Goal: Feedback & Contribution: Leave review/rating

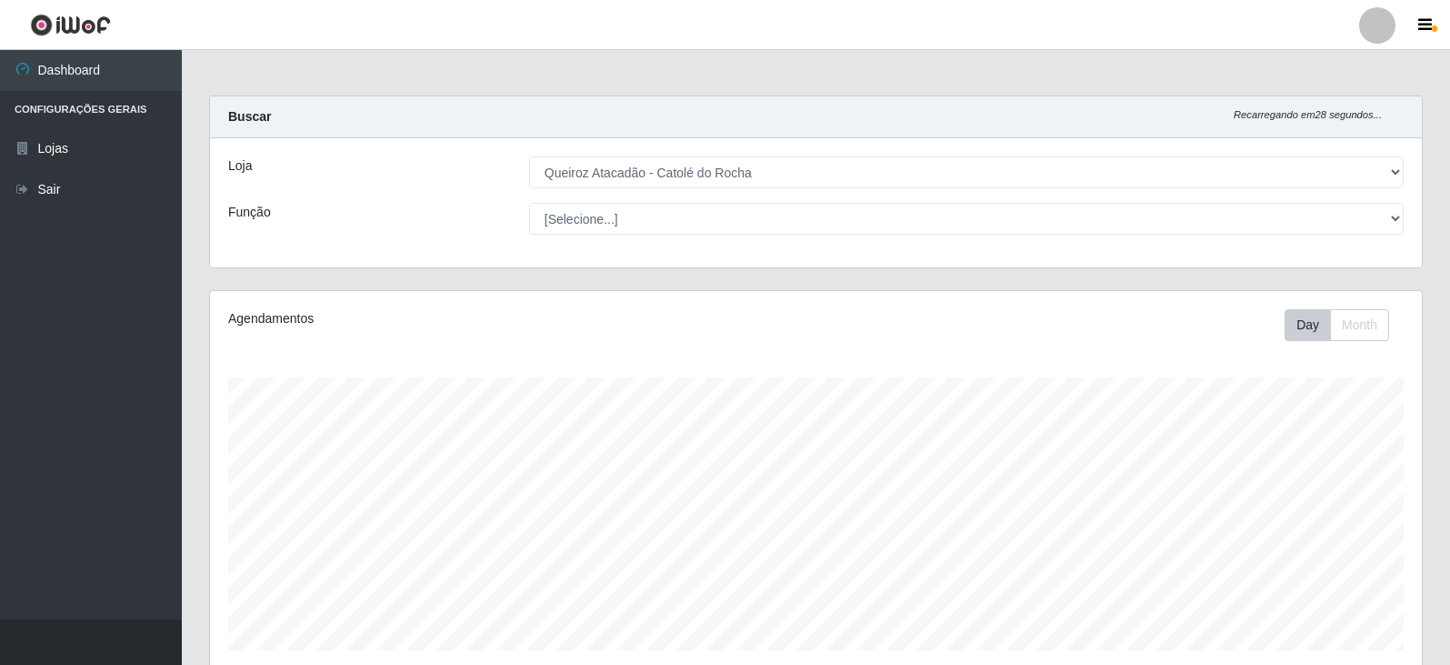
select select "500"
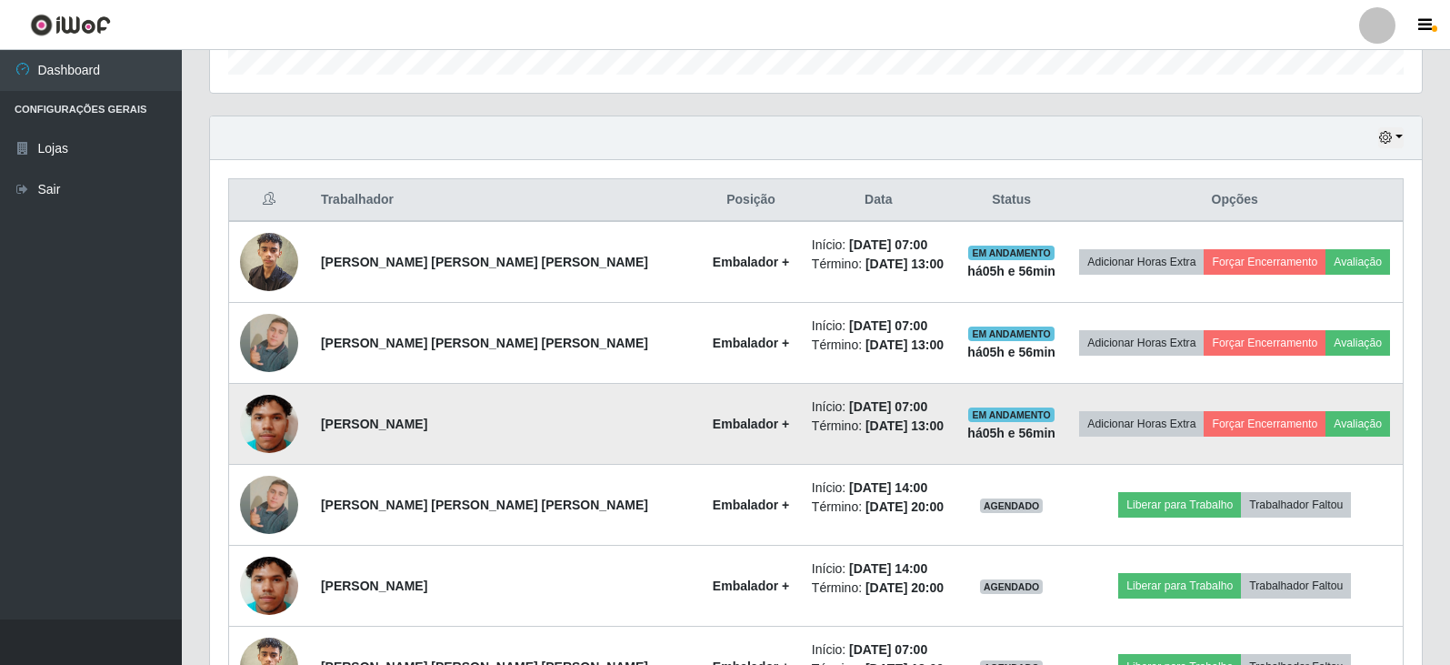
scroll to position [637, 0]
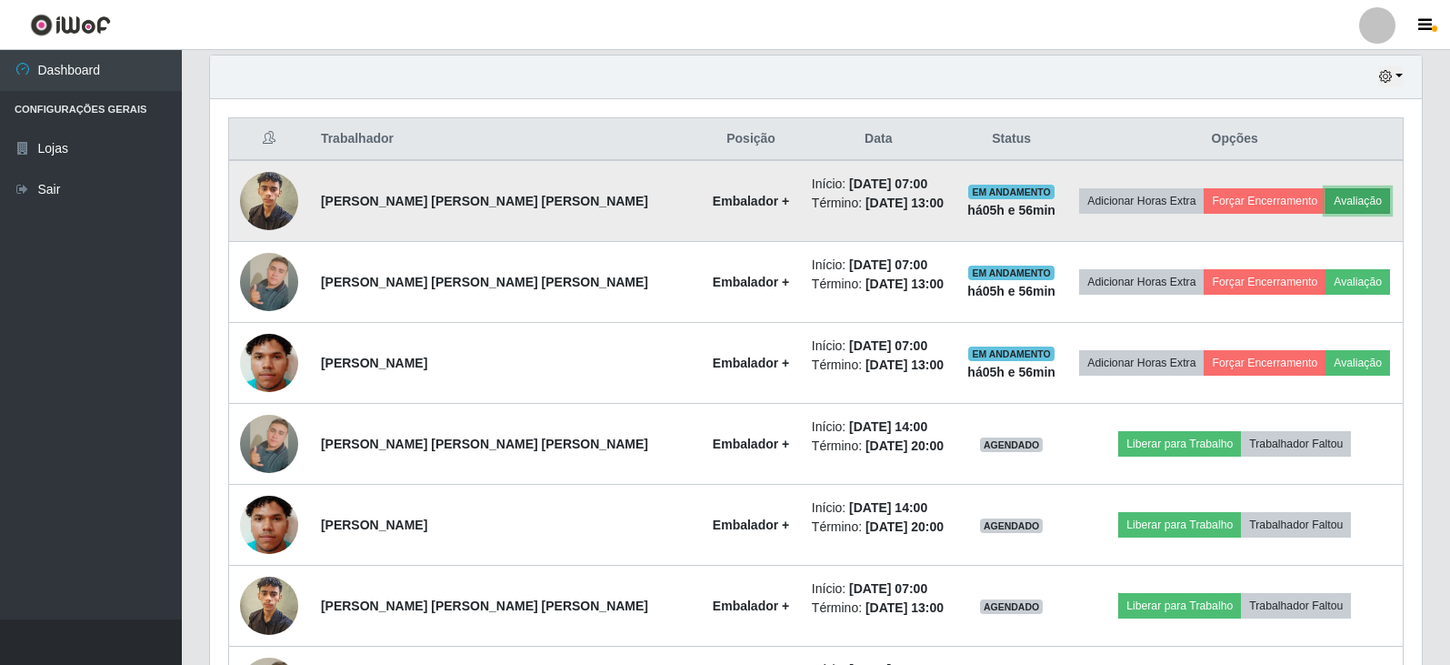
click at [1349, 200] on button "Avaliação" at bounding box center [1358, 200] width 65 height 25
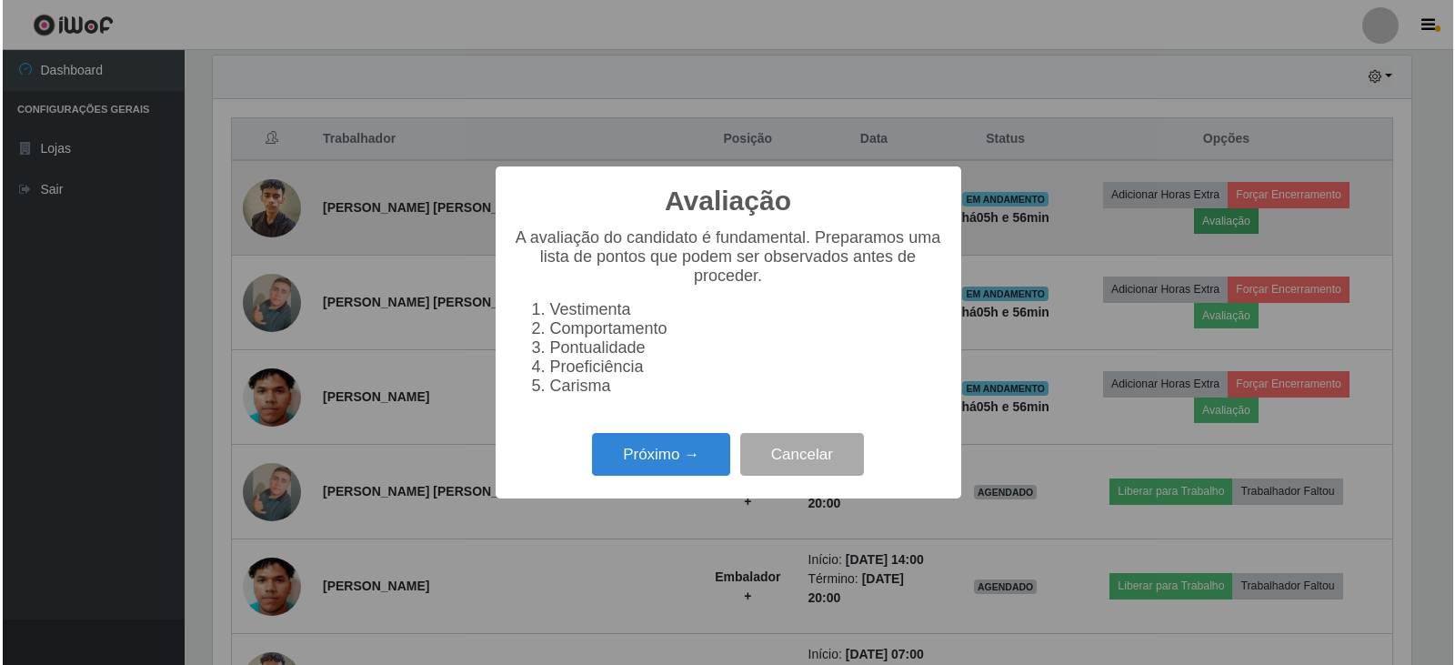
scroll to position [377, 1203]
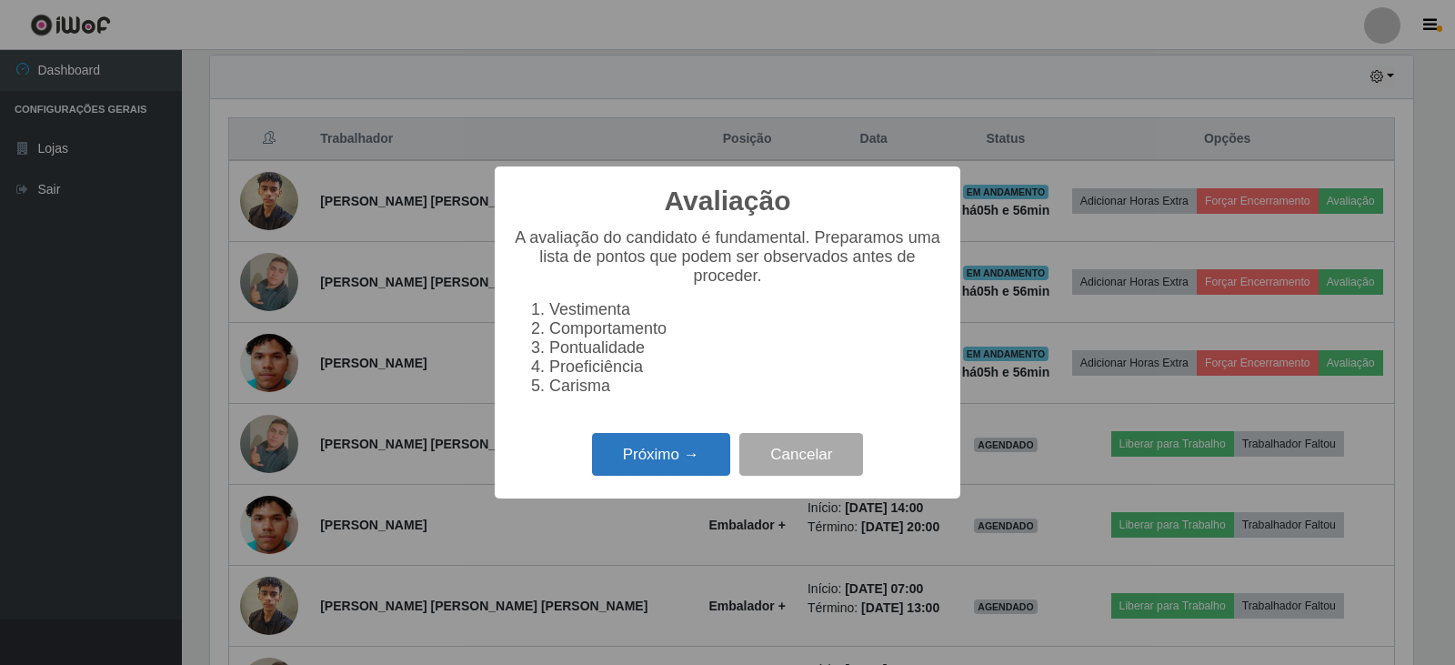
click at [671, 474] on button "Próximo →" at bounding box center [661, 454] width 138 height 43
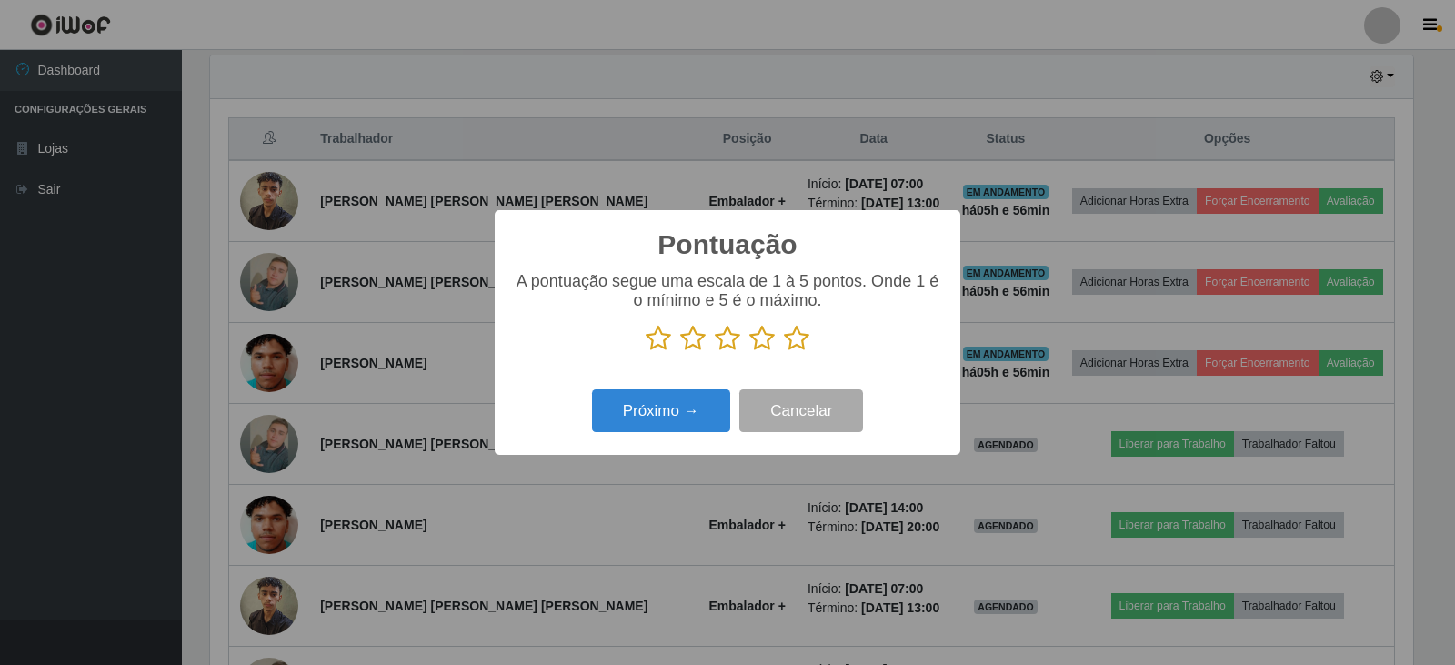
scroll to position [909011, 908185]
click at [802, 343] on icon at bounding box center [796, 338] width 25 height 27
click at [784, 352] on input "radio" at bounding box center [784, 352] width 0 height 0
click at [667, 412] on button "Próximo →" at bounding box center [661, 410] width 138 height 43
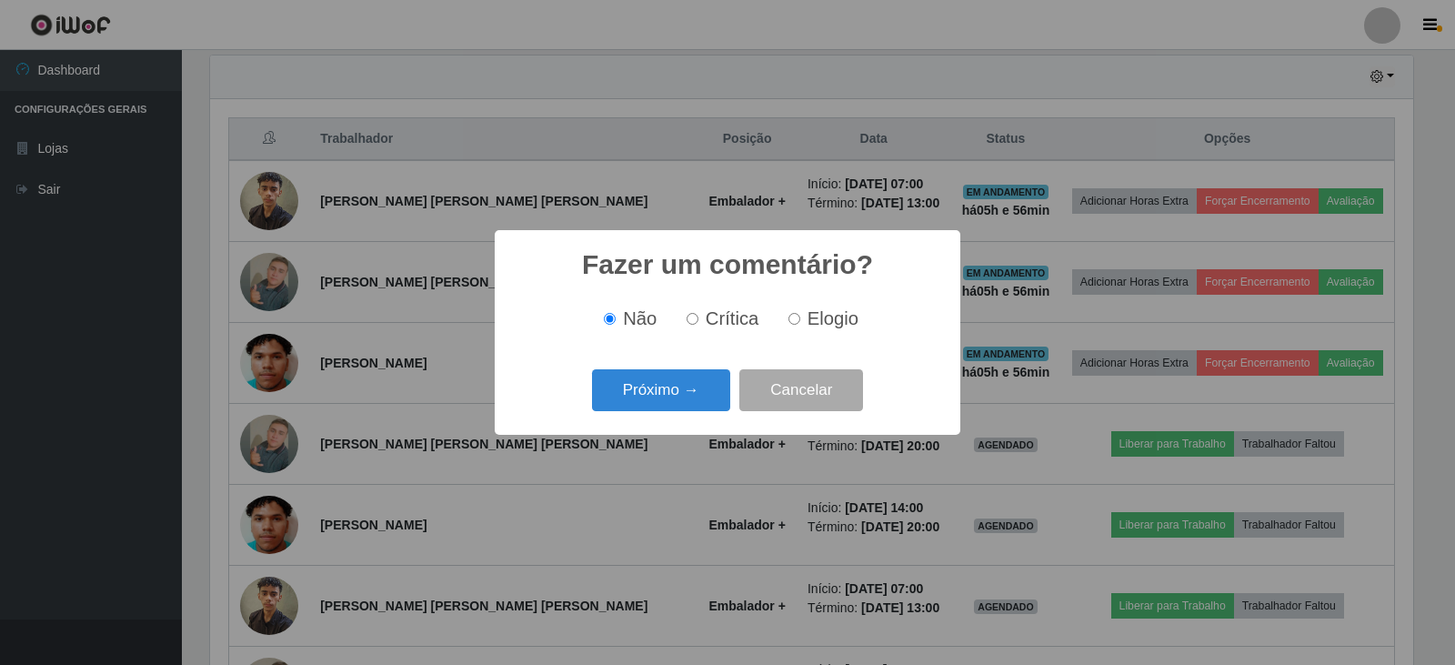
click at [791, 319] on input "Elogio" at bounding box center [794, 319] width 12 height 12
radio input "true"
click at [688, 393] on button "Próximo →" at bounding box center [661, 390] width 138 height 43
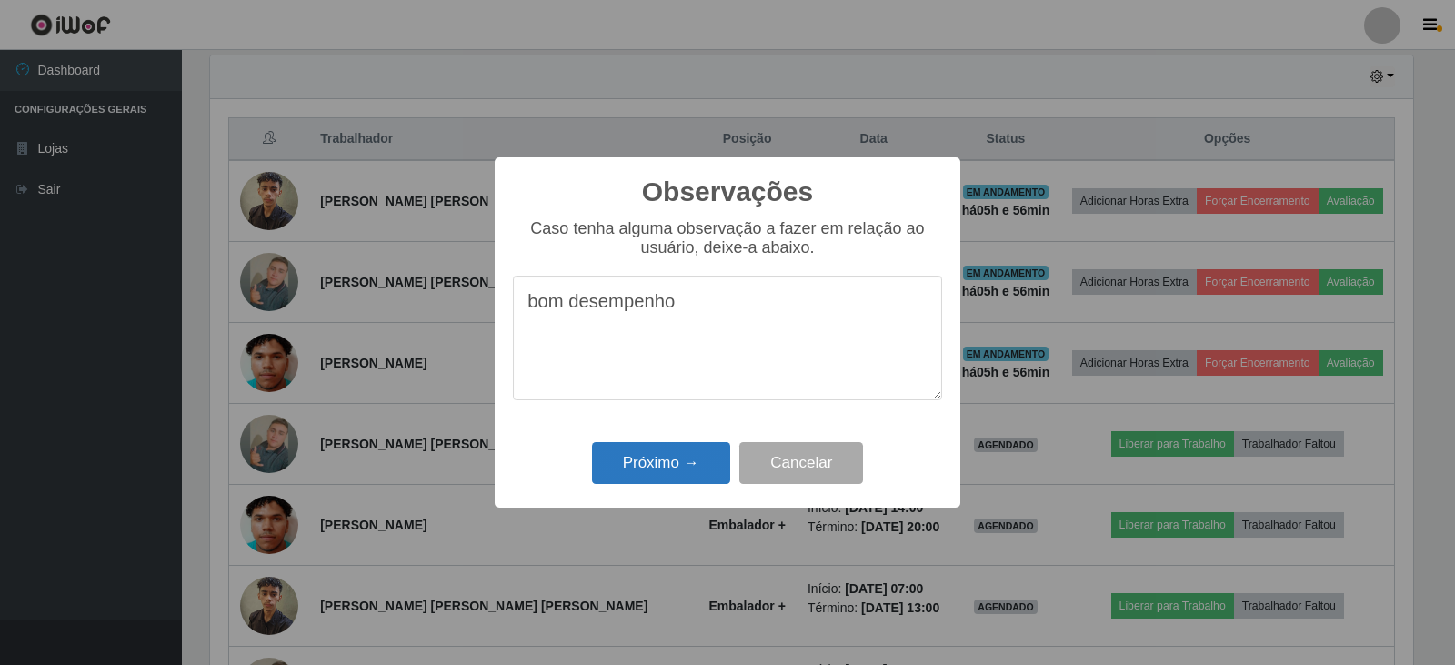
type textarea "bom desempenho"
click at [683, 474] on button "Próximo →" at bounding box center [661, 463] width 138 height 43
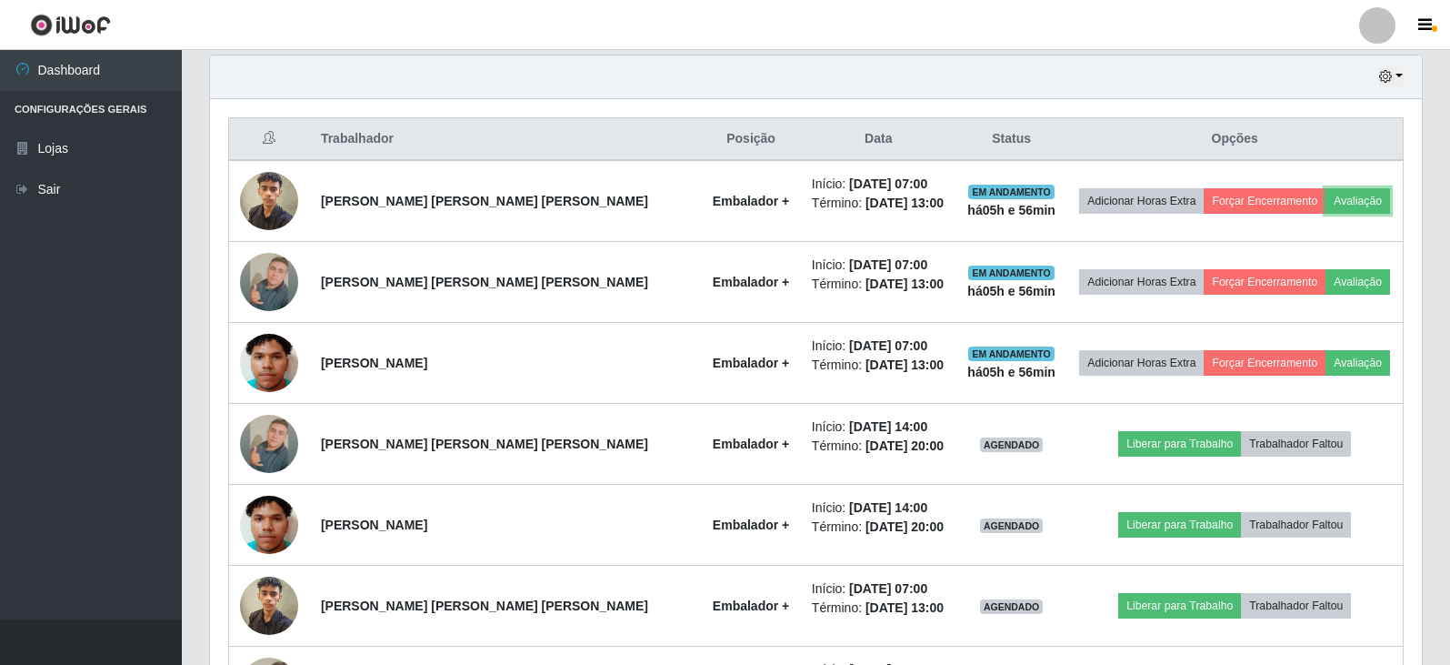
scroll to position [377, 1212]
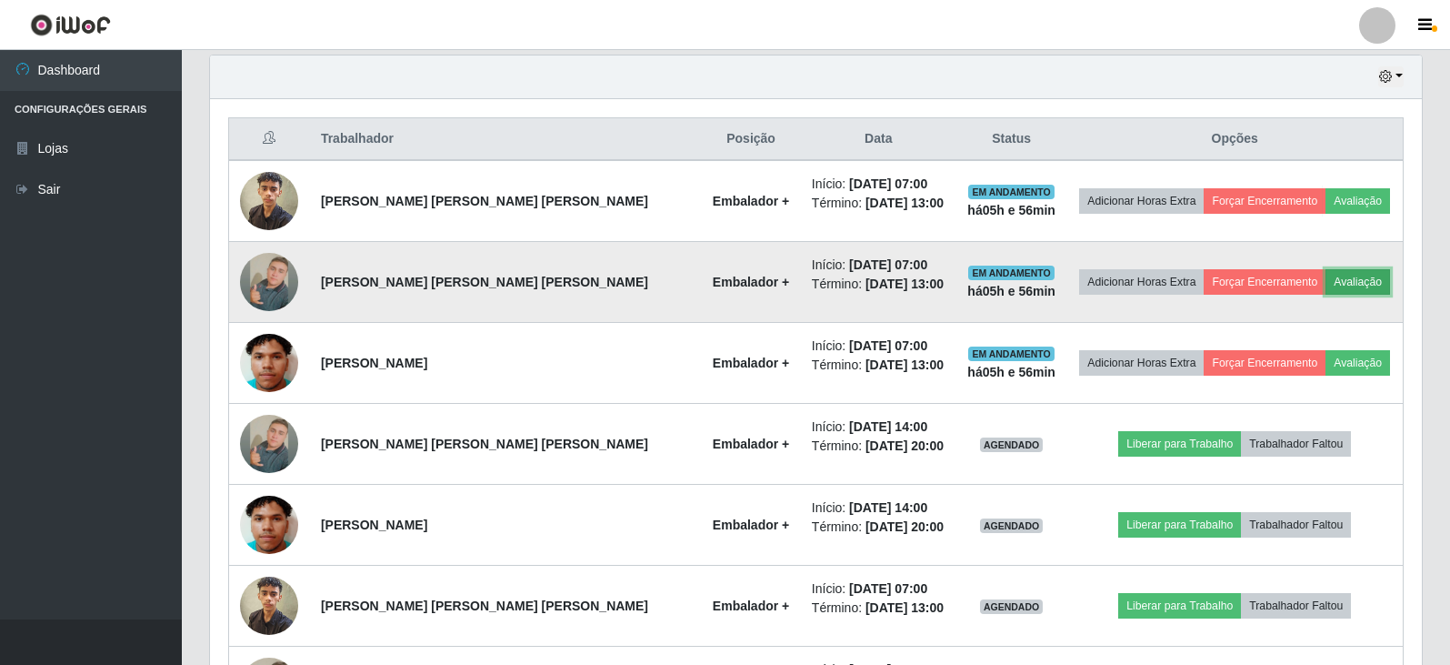
click at [1341, 281] on button "Avaliação" at bounding box center [1358, 281] width 65 height 25
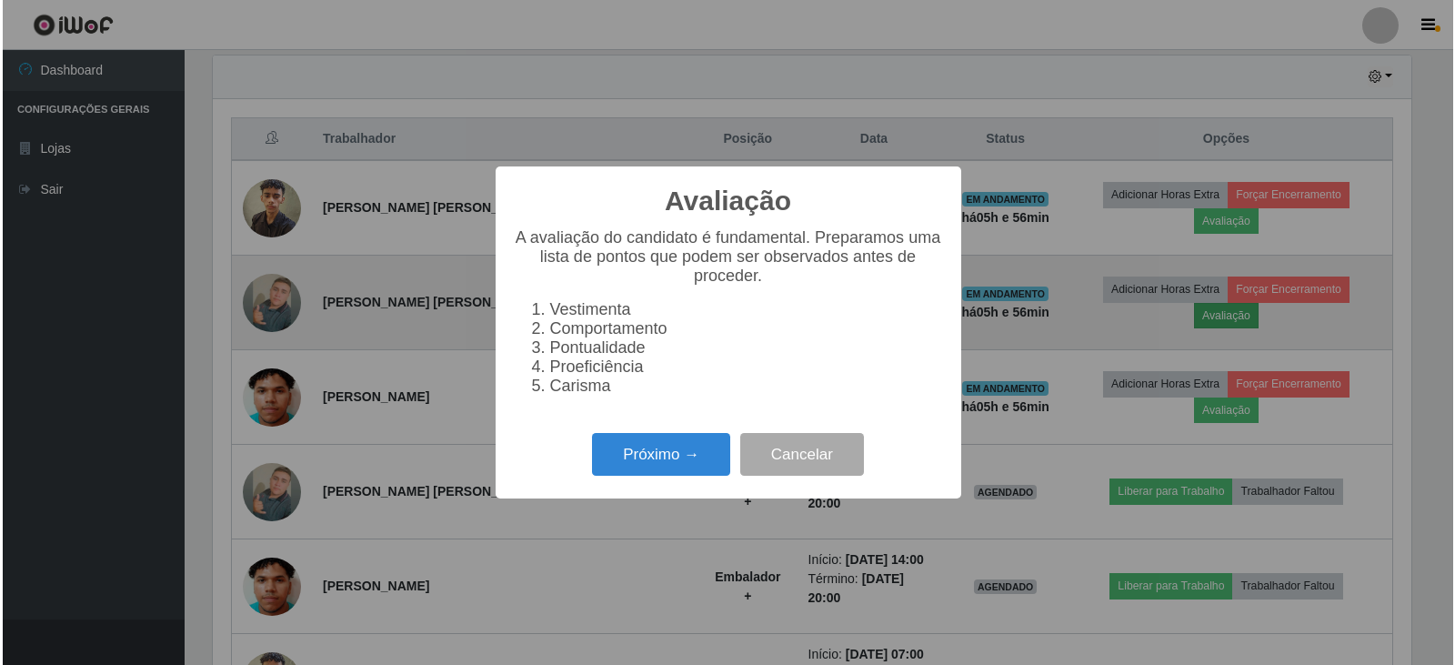
scroll to position [377, 1203]
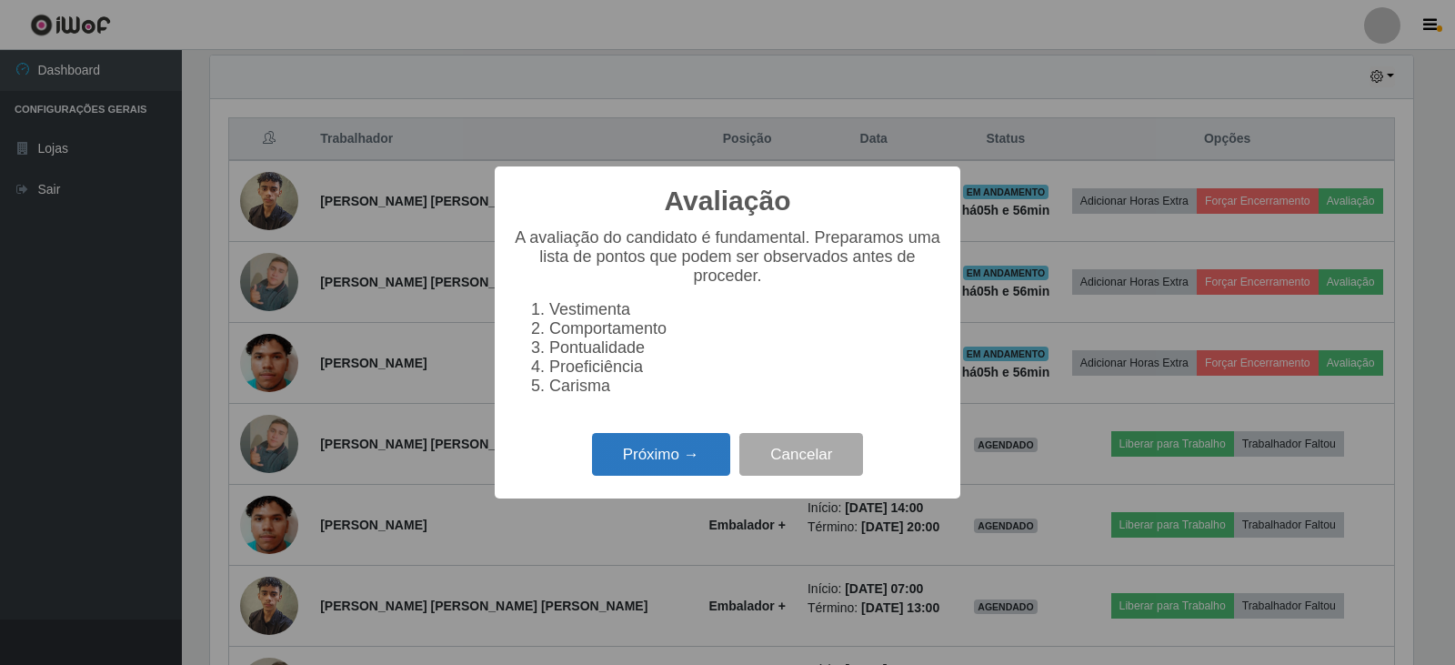
click at [682, 457] on button "Próximo →" at bounding box center [661, 454] width 138 height 43
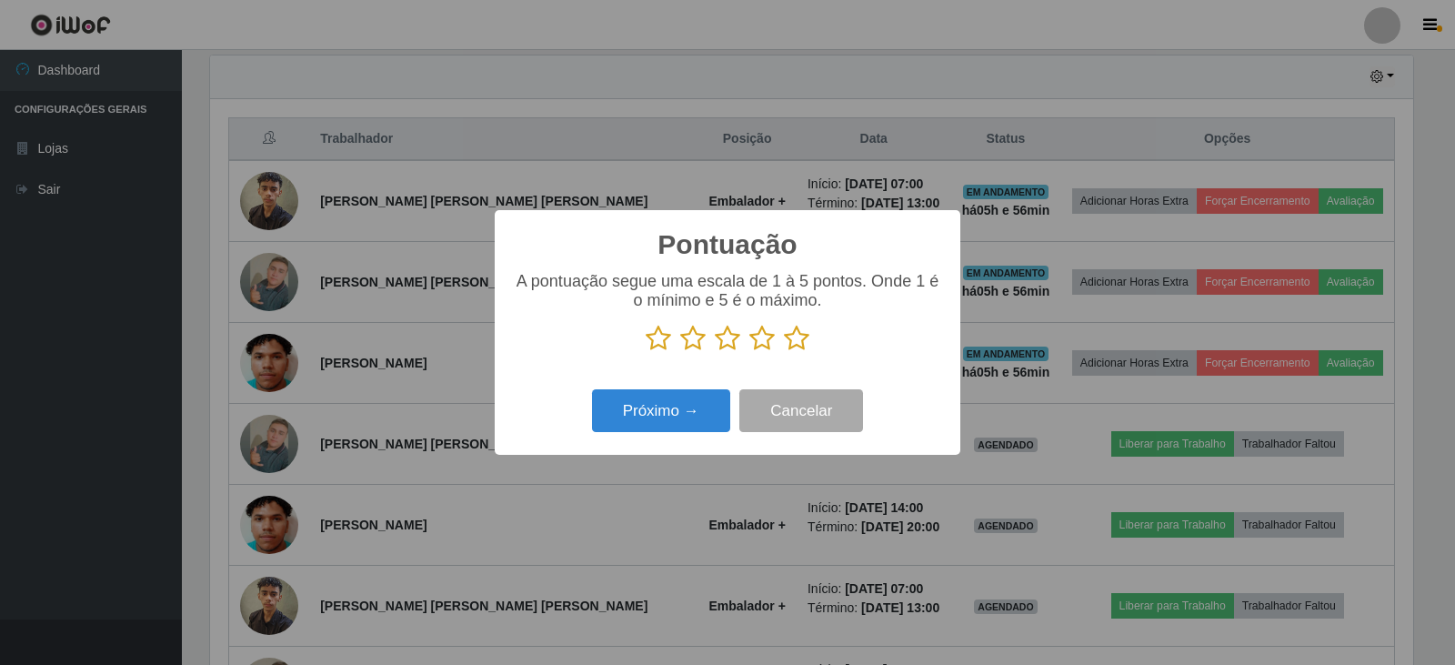
scroll to position [909011, 908185]
click at [801, 345] on icon at bounding box center [796, 338] width 25 height 27
click at [784, 352] on input "radio" at bounding box center [784, 352] width 0 height 0
drag, startPoint x: 679, startPoint y: 400, endPoint x: 689, endPoint y: 407, distance: 12.4
click at [689, 407] on button "Próximo →" at bounding box center [661, 410] width 138 height 43
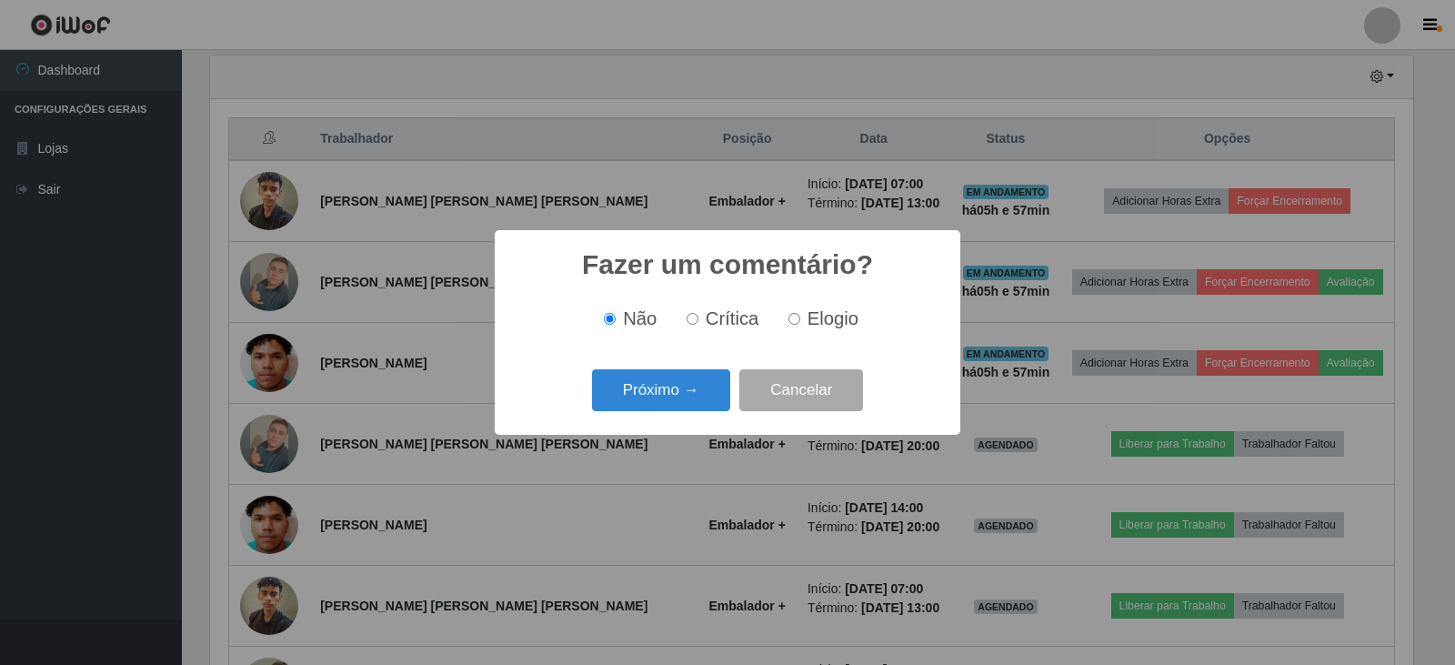
drag, startPoint x: 795, startPoint y: 320, endPoint x: 816, endPoint y: 343, distance: 30.9
click at [807, 336] on div "Não Crítica Elogio" at bounding box center [727, 319] width 429 height 54
click at [792, 325] on input "Elogio" at bounding box center [794, 319] width 12 height 12
radio input "true"
click at [670, 382] on button "Próximo →" at bounding box center [661, 390] width 138 height 43
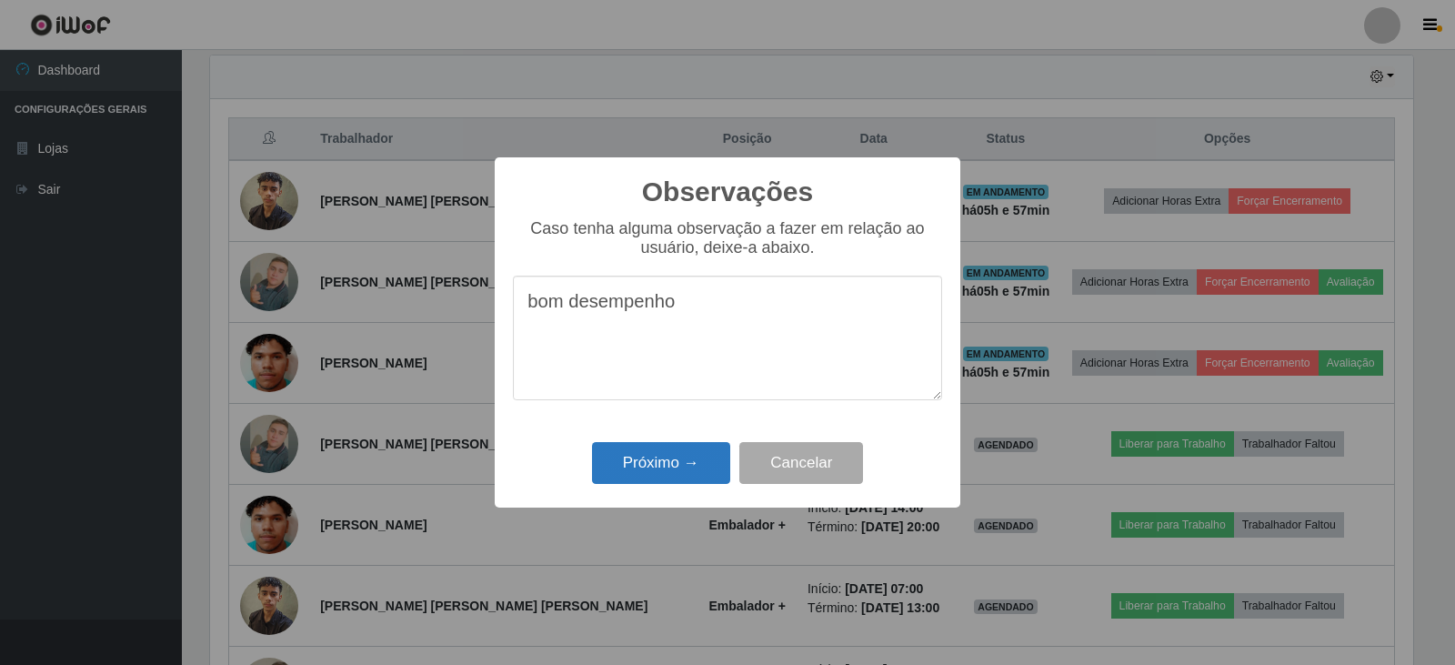
type textarea "bom desempenho"
click at [692, 464] on button "Próximo →" at bounding box center [661, 463] width 138 height 43
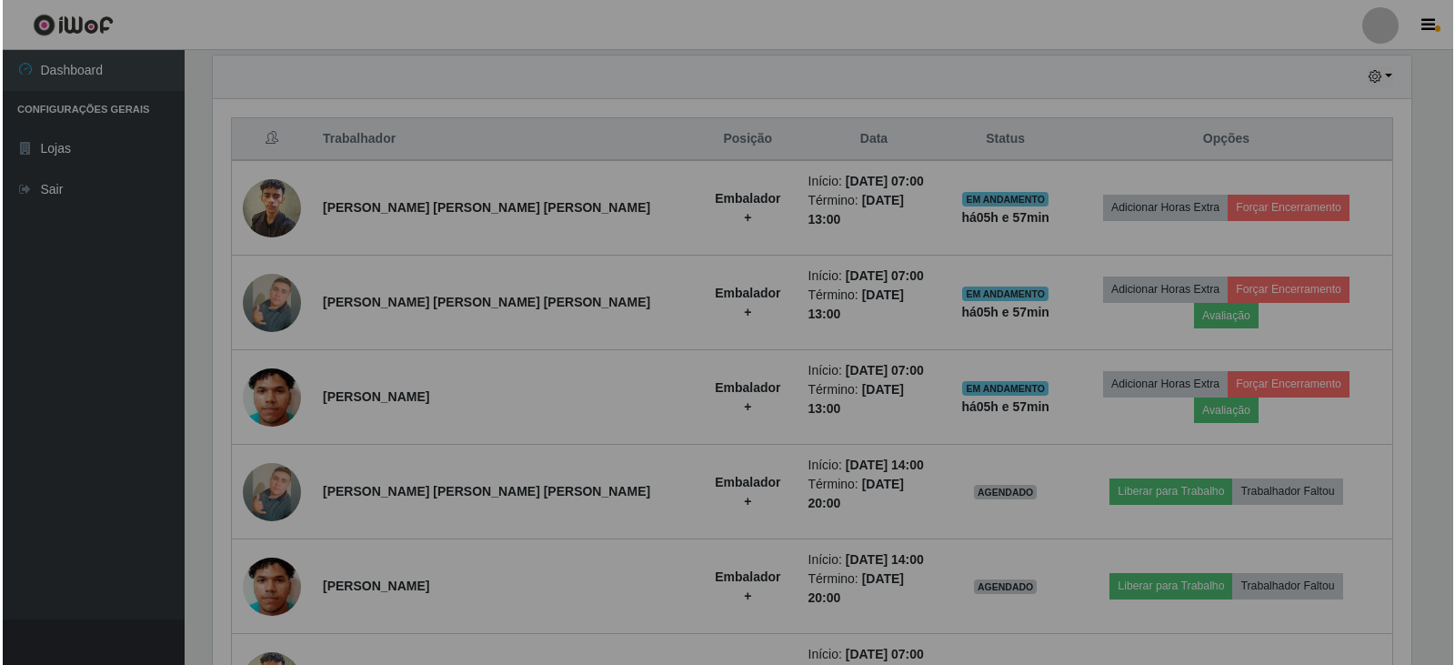
scroll to position [377, 1212]
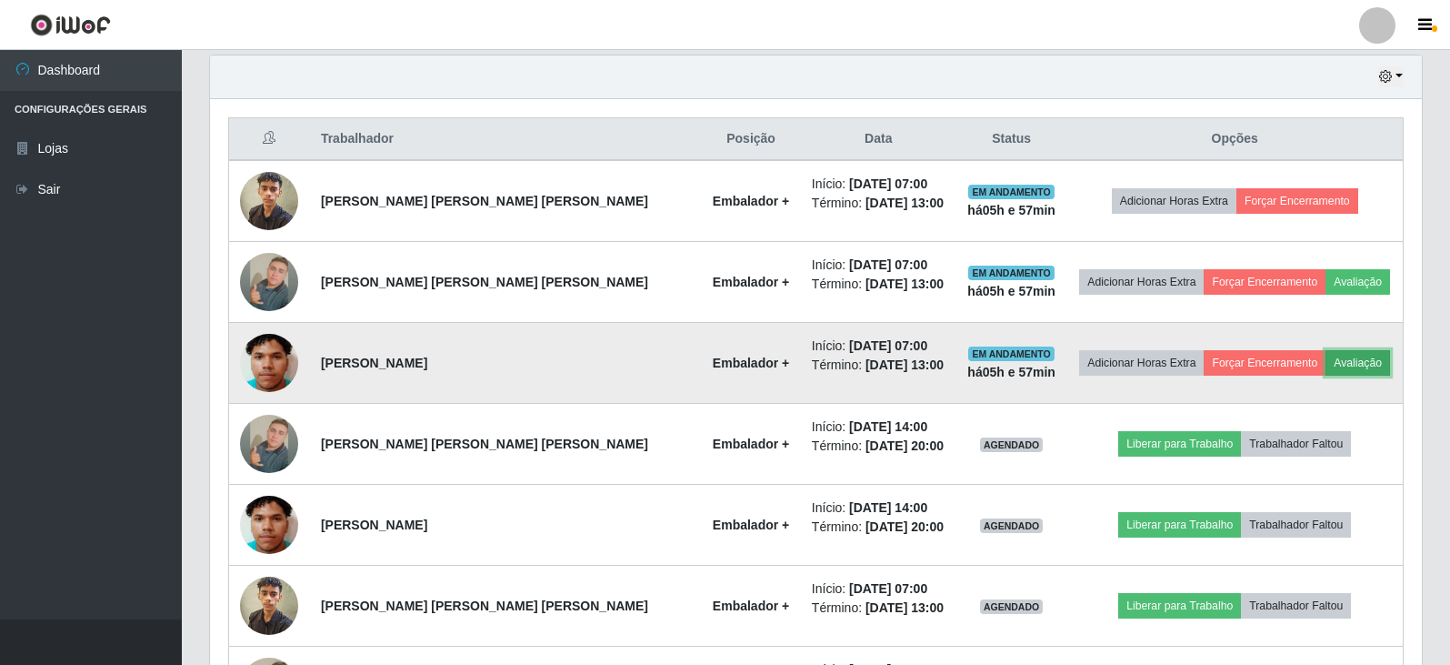
click at [1335, 359] on button "Avaliação" at bounding box center [1358, 362] width 65 height 25
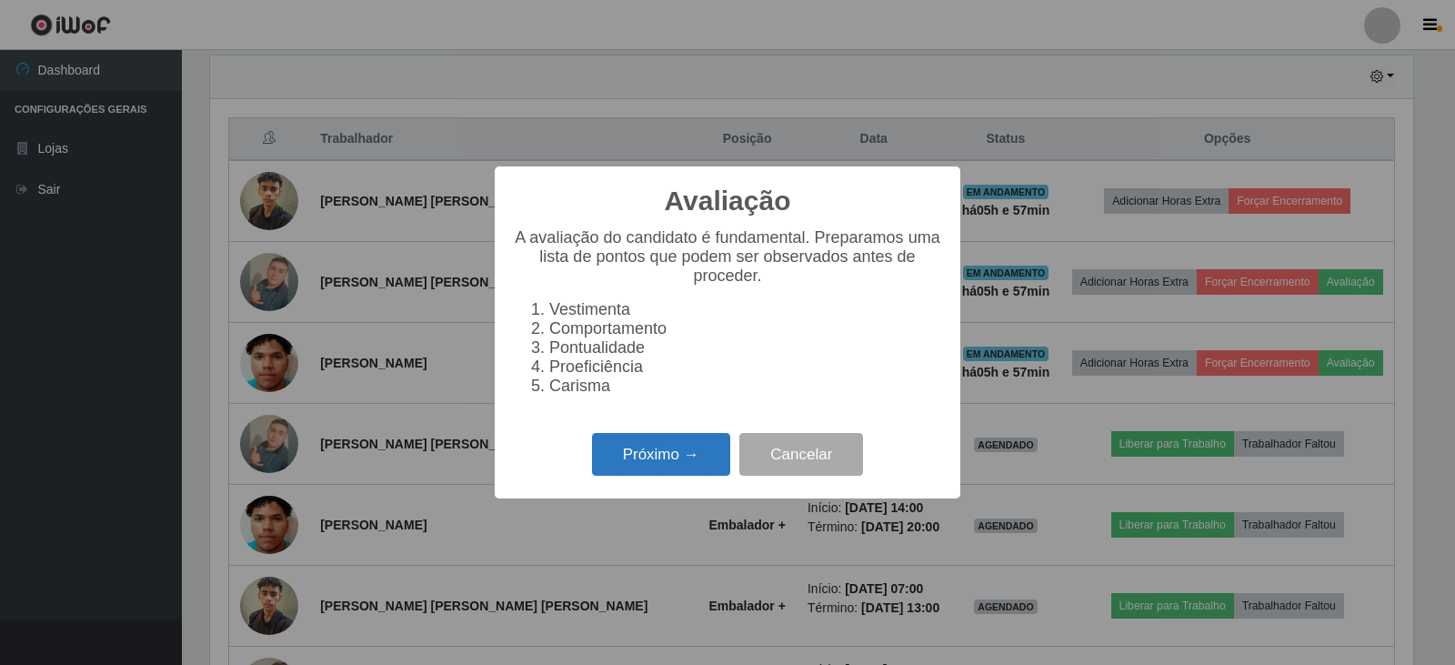
click at [661, 459] on button "Próximo →" at bounding box center [661, 454] width 138 height 43
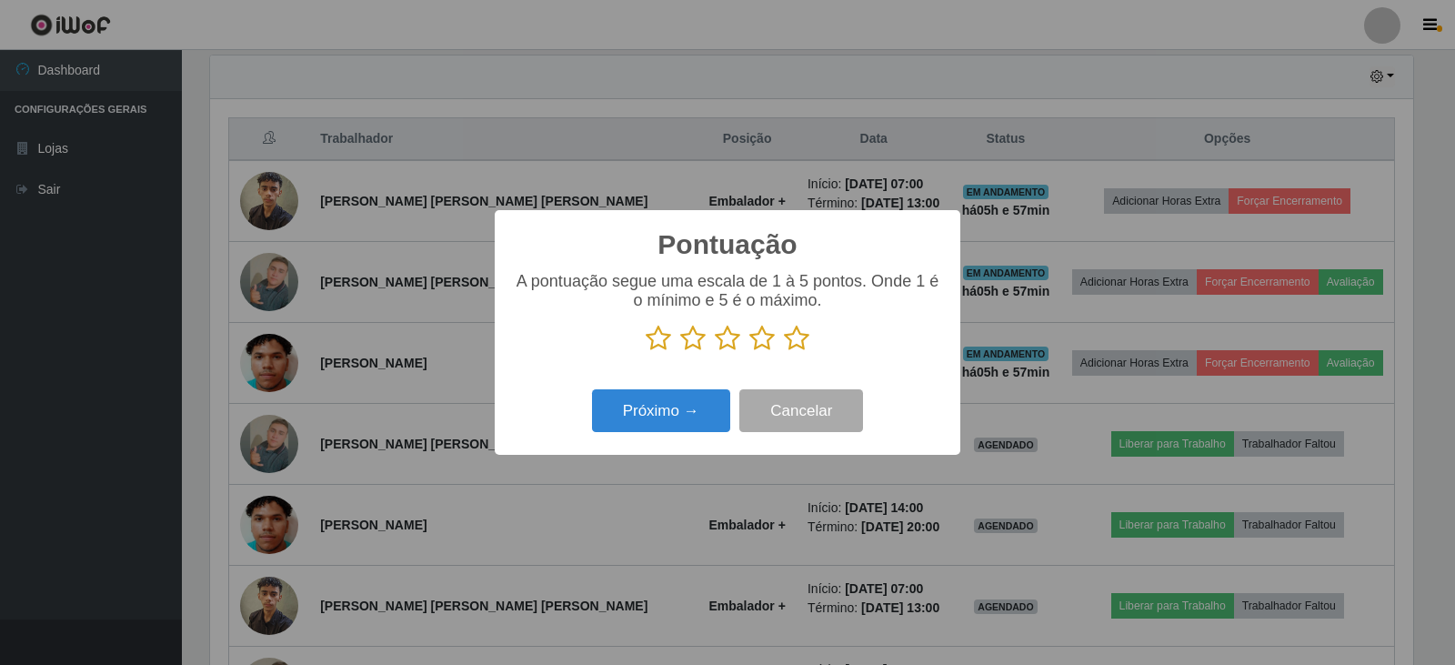
click at [798, 342] on icon at bounding box center [796, 338] width 25 height 27
click at [784, 352] on input "radio" at bounding box center [784, 352] width 0 height 0
click at [662, 418] on button "Próximo →" at bounding box center [661, 410] width 138 height 43
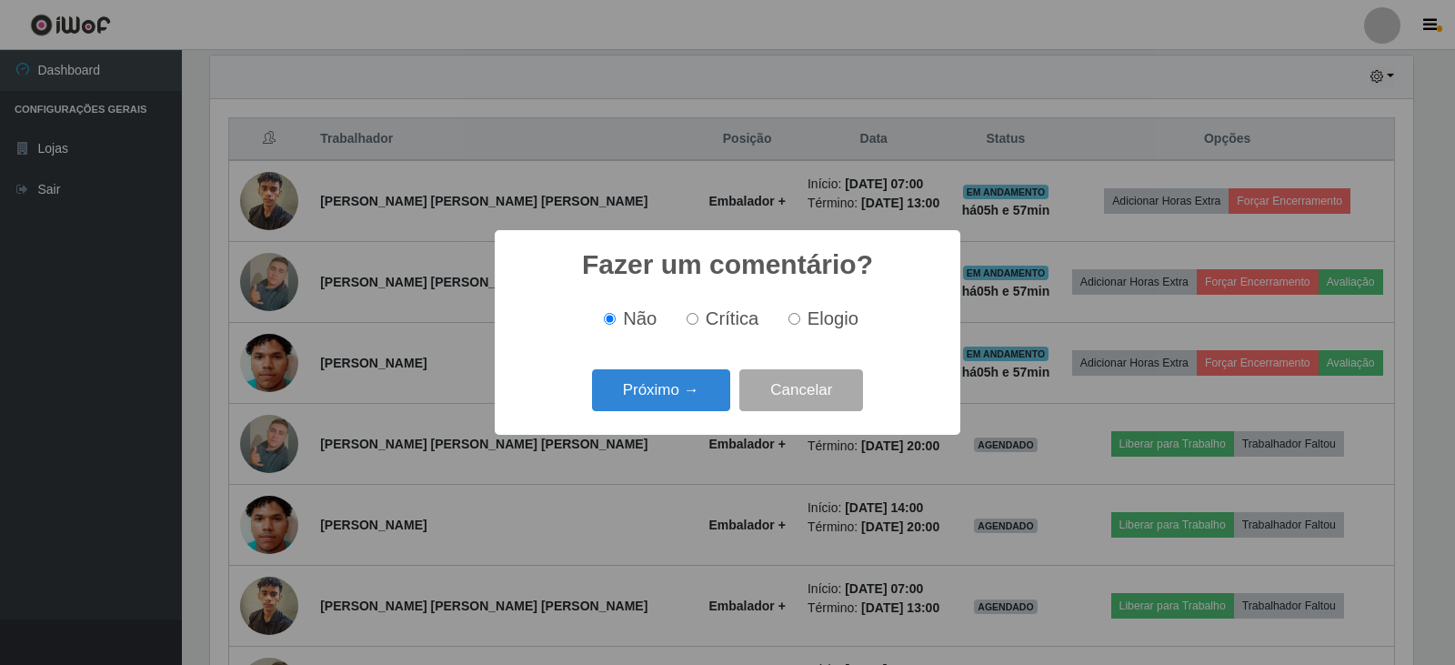
click at [798, 319] on input "Elogio" at bounding box center [794, 319] width 12 height 12
radio input "true"
click at [665, 385] on button "Próximo →" at bounding box center [661, 390] width 138 height 43
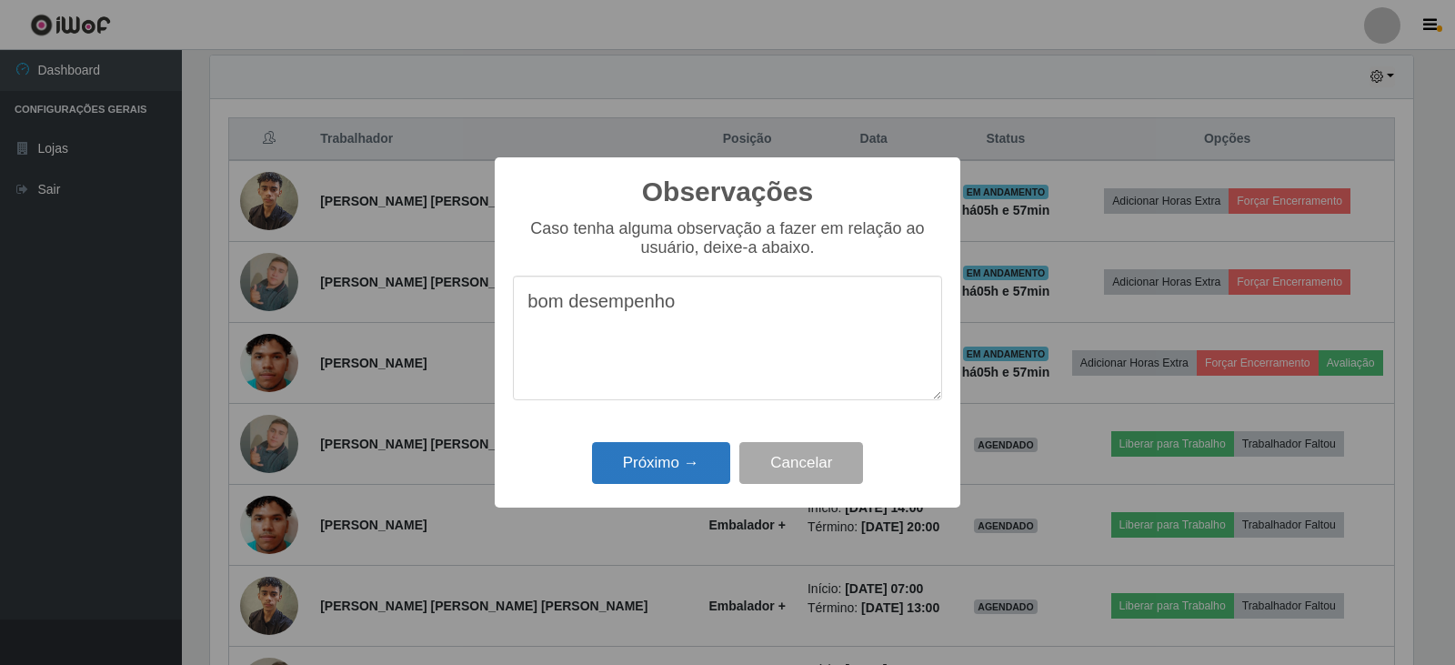
type textarea "bom desempenho"
click at [675, 463] on button "Próximo →" at bounding box center [661, 463] width 138 height 43
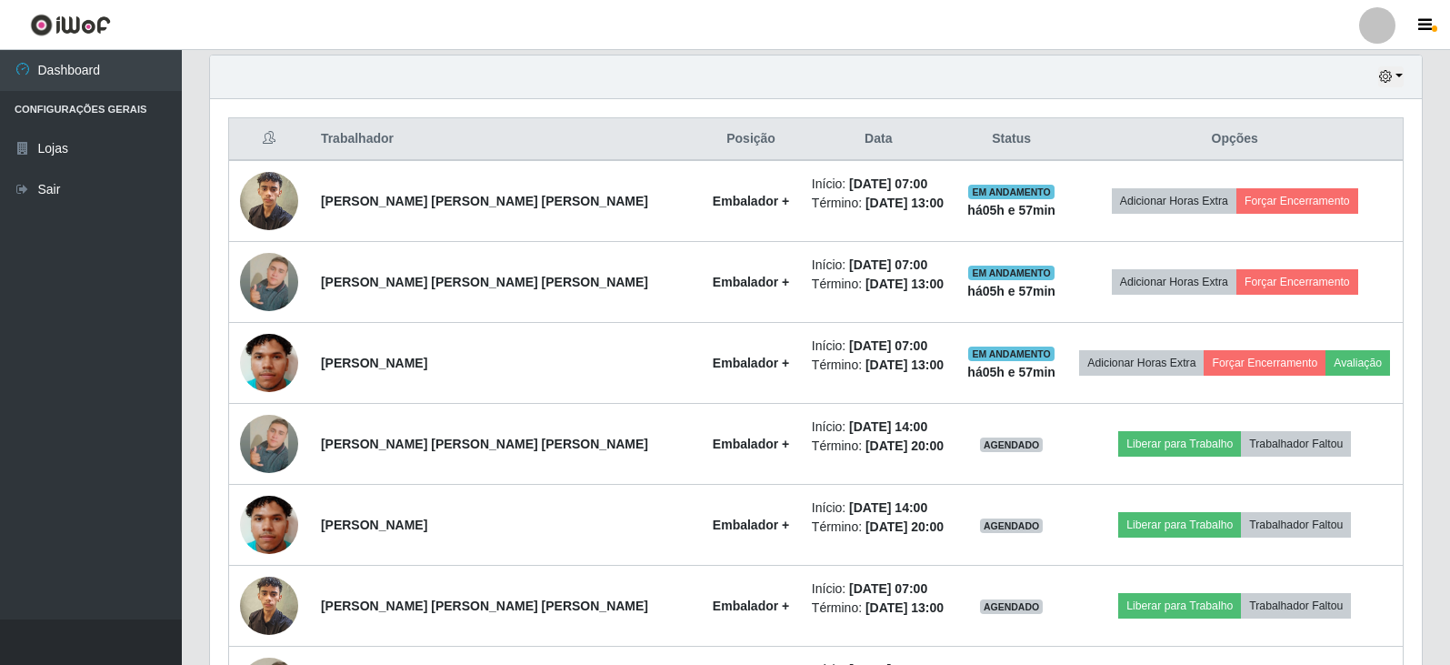
scroll to position [377, 1212]
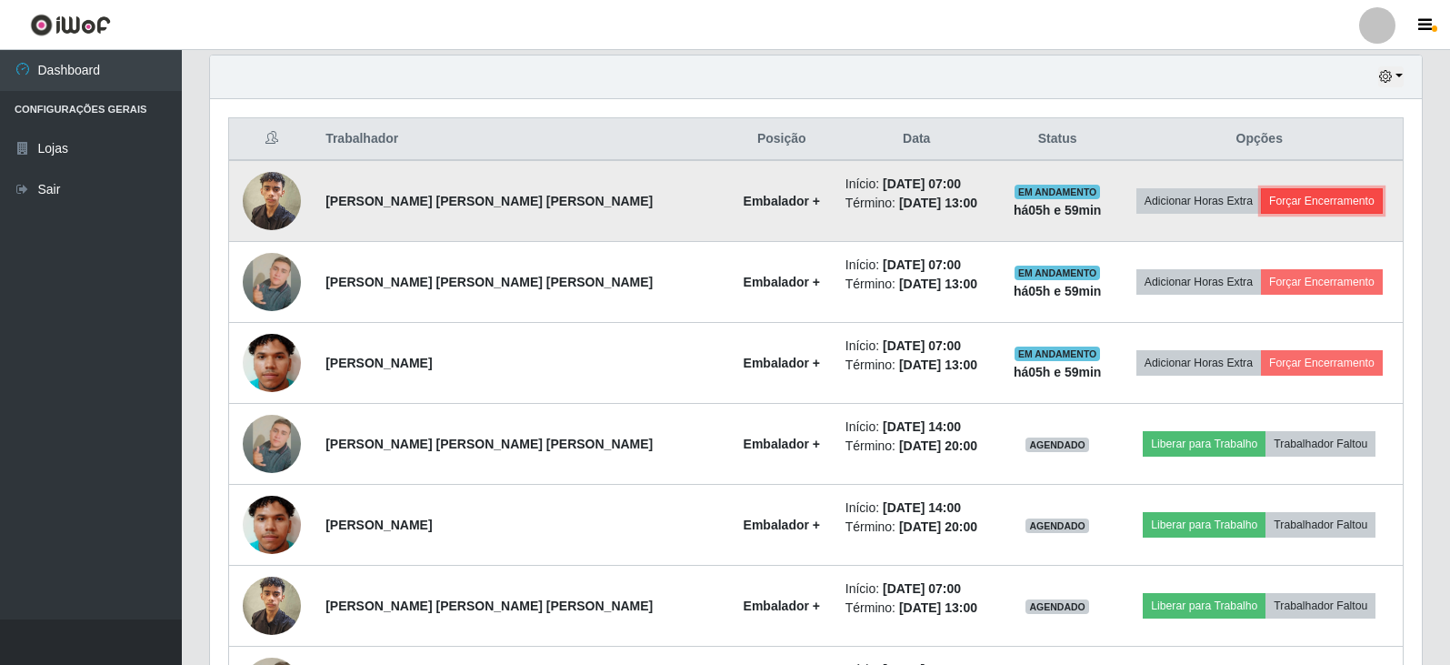
click at [1310, 196] on button "Forçar Encerramento" at bounding box center [1322, 200] width 122 height 25
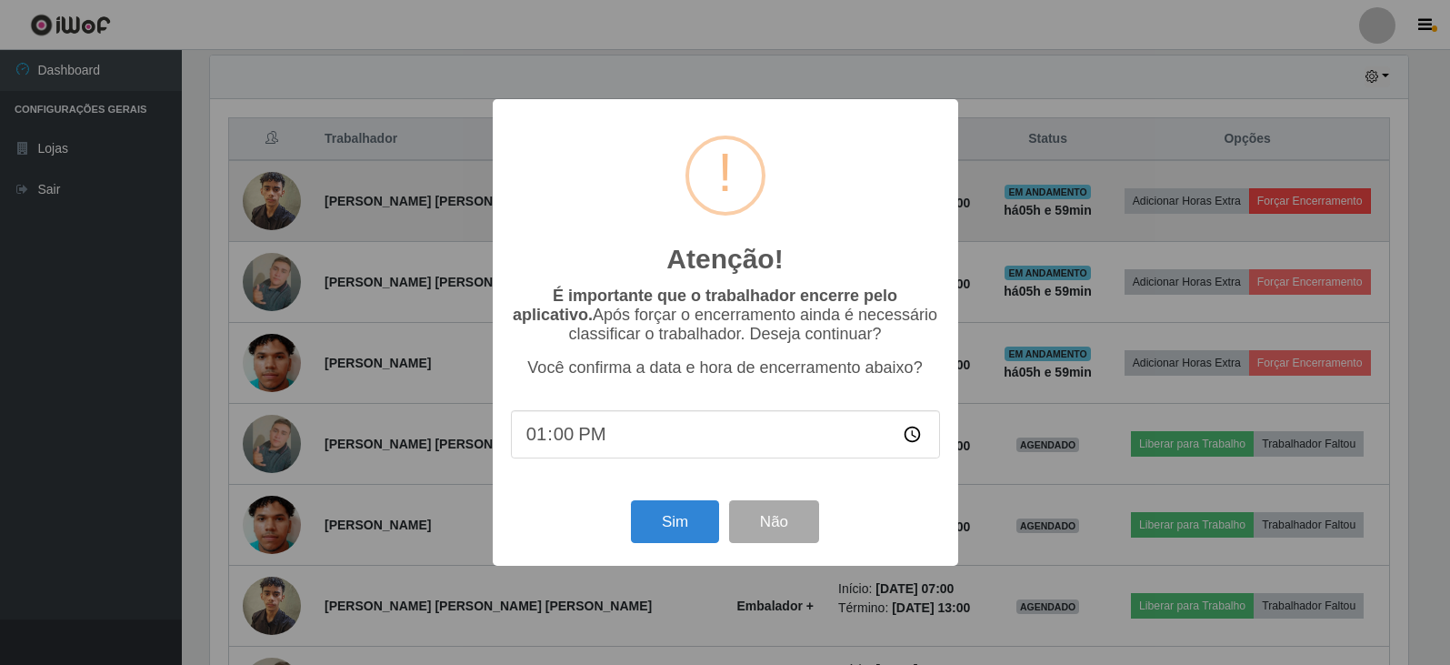
scroll to position [377, 1203]
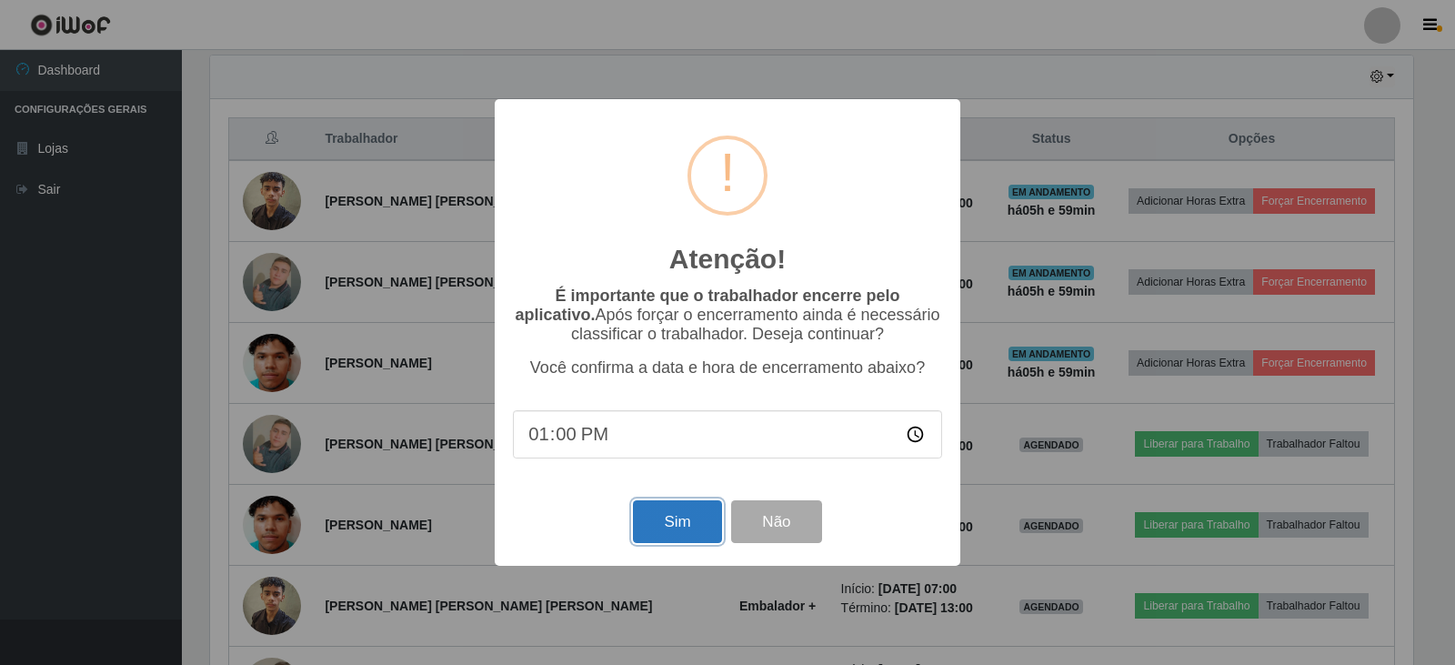
click at [683, 539] on button "Sim" at bounding box center [677, 521] width 88 height 43
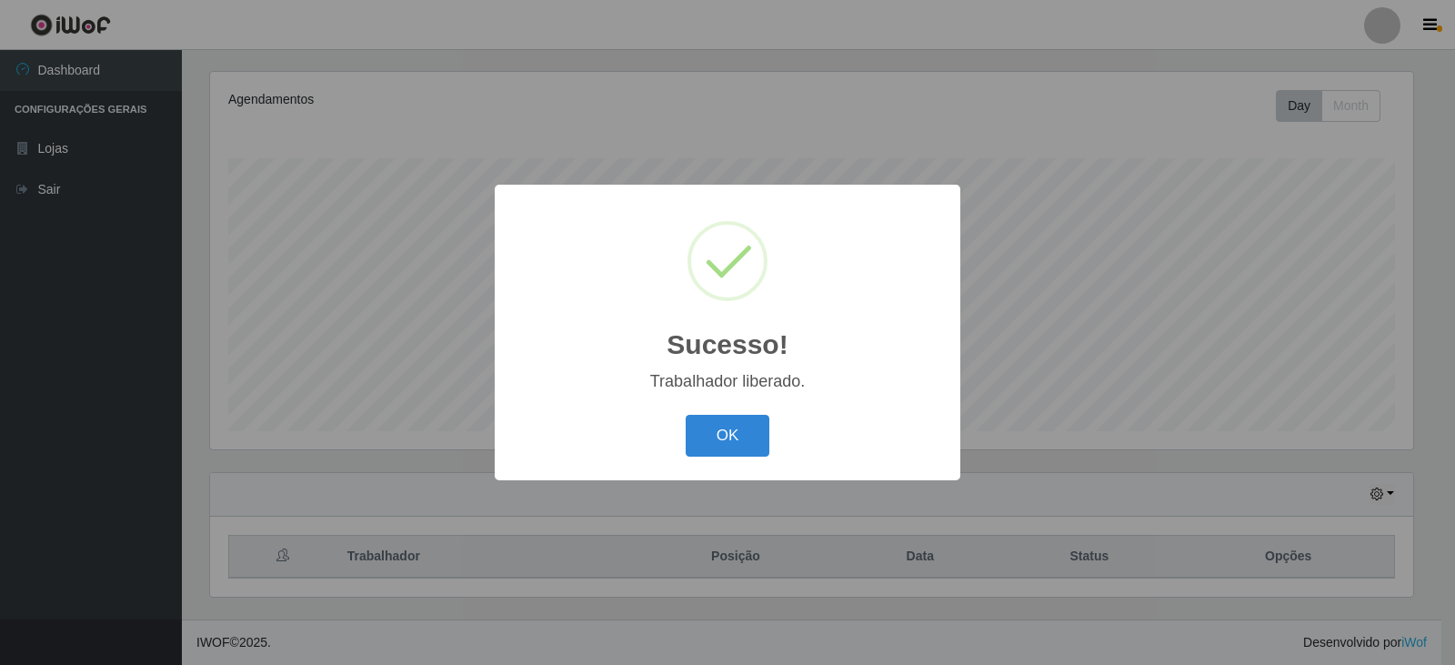
click at [1326, 277] on div "Sucesso! × Trabalhador liberado. OK Cancel" at bounding box center [727, 332] width 1455 height 665
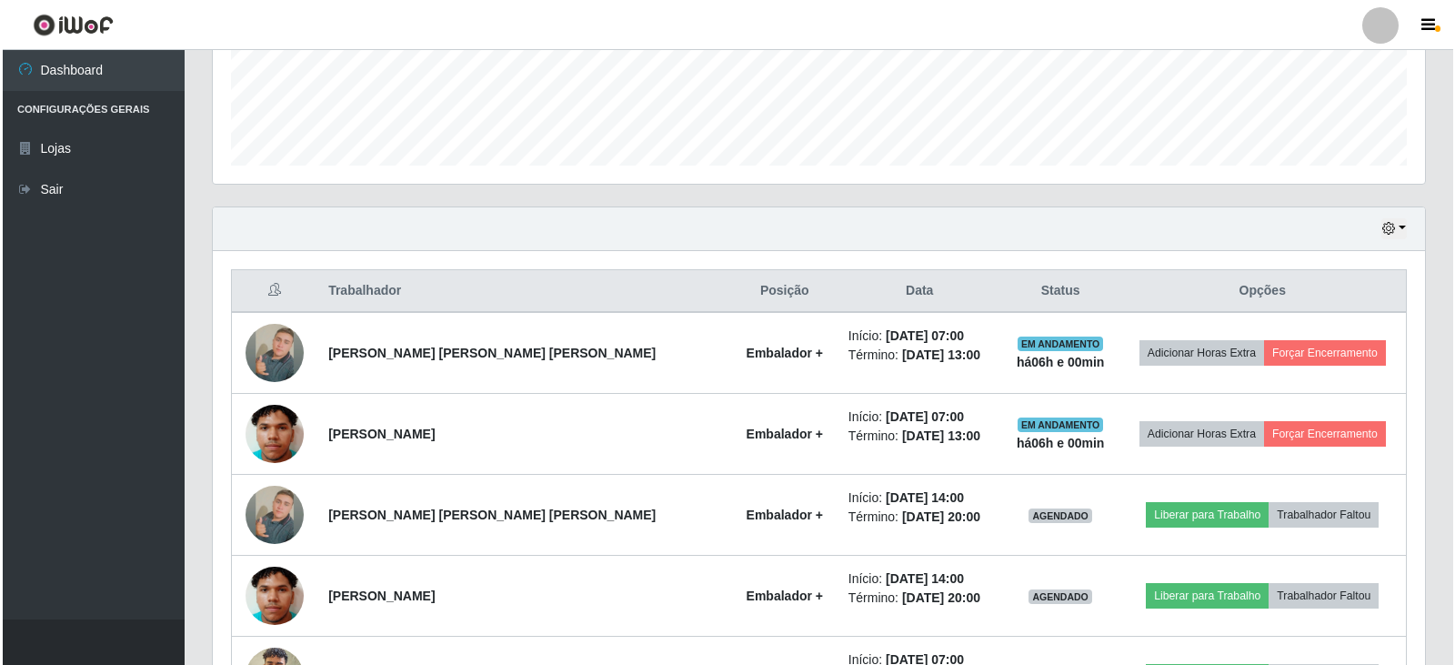
scroll to position [492, 0]
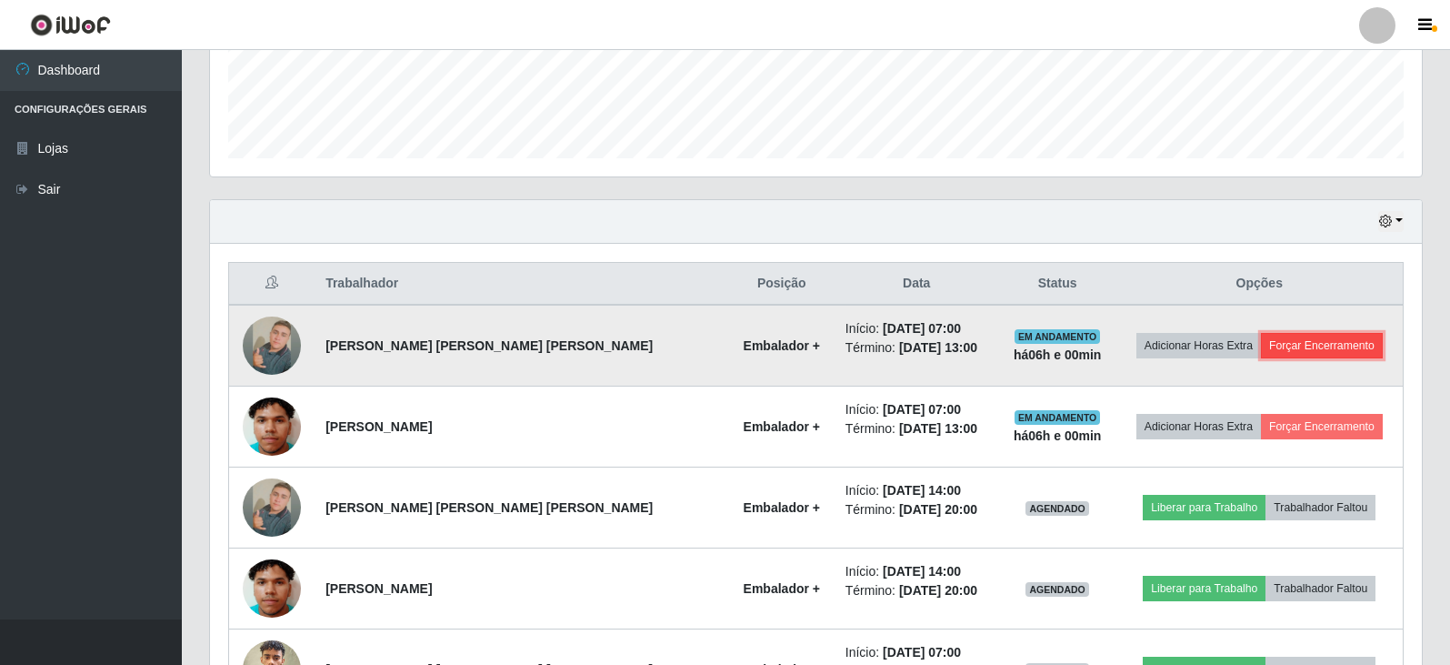
click at [1300, 335] on button "Forçar Encerramento" at bounding box center [1322, 345] width 122 height 25
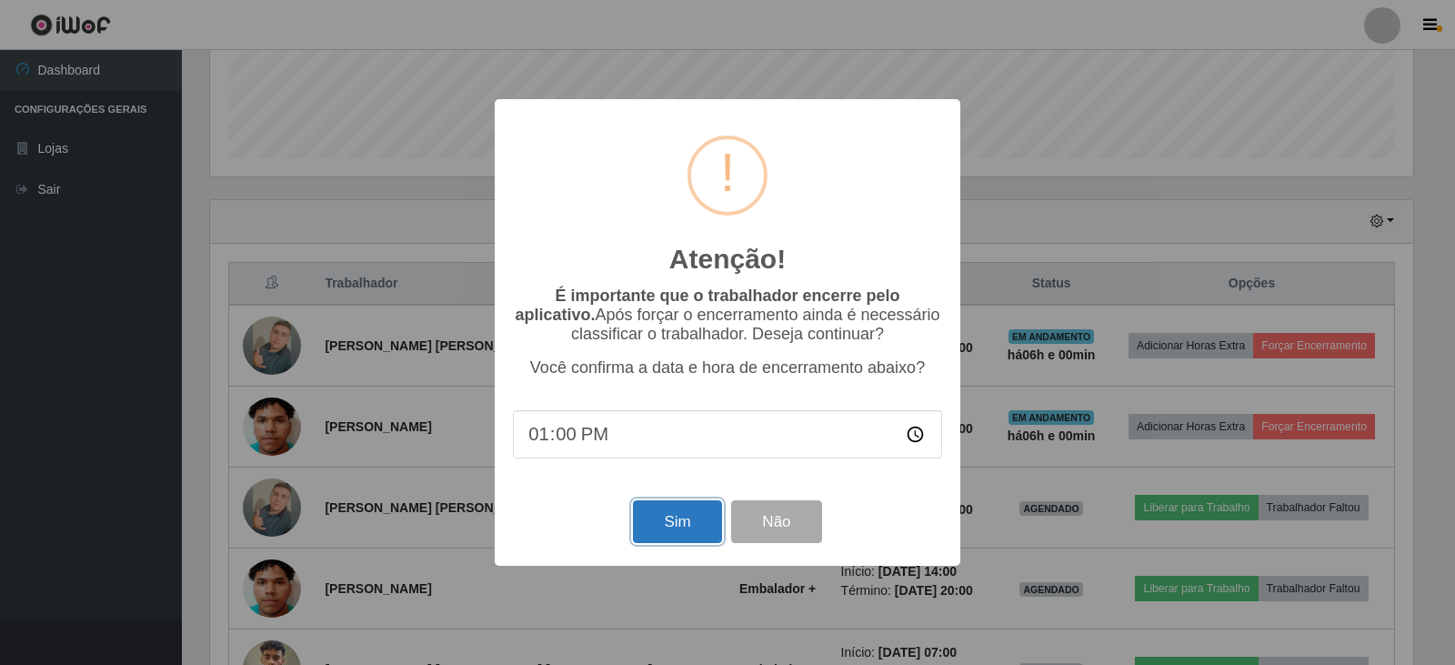
click at [700, 527] on button "Sim" at bounding box center [677, 521] width 88 height 43
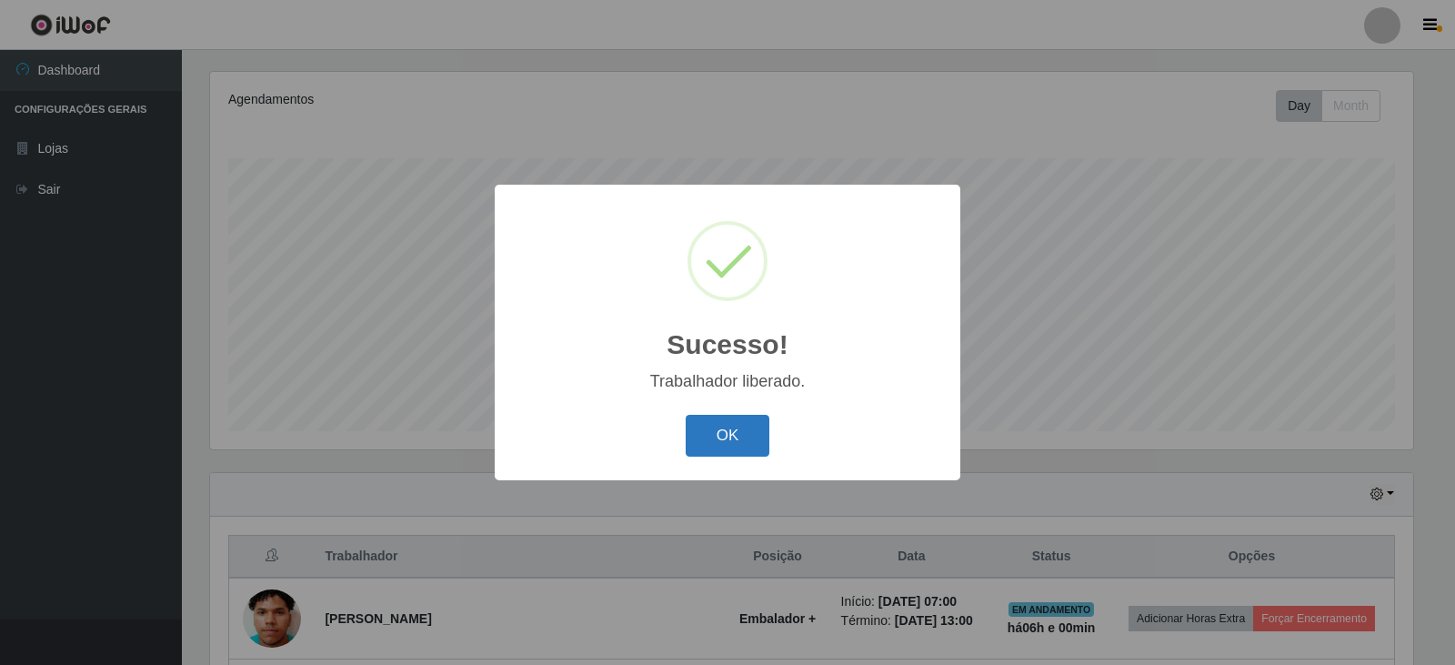
click at [753, 424] on button "OK" at bounding box center [728, 436] width 85 height 43
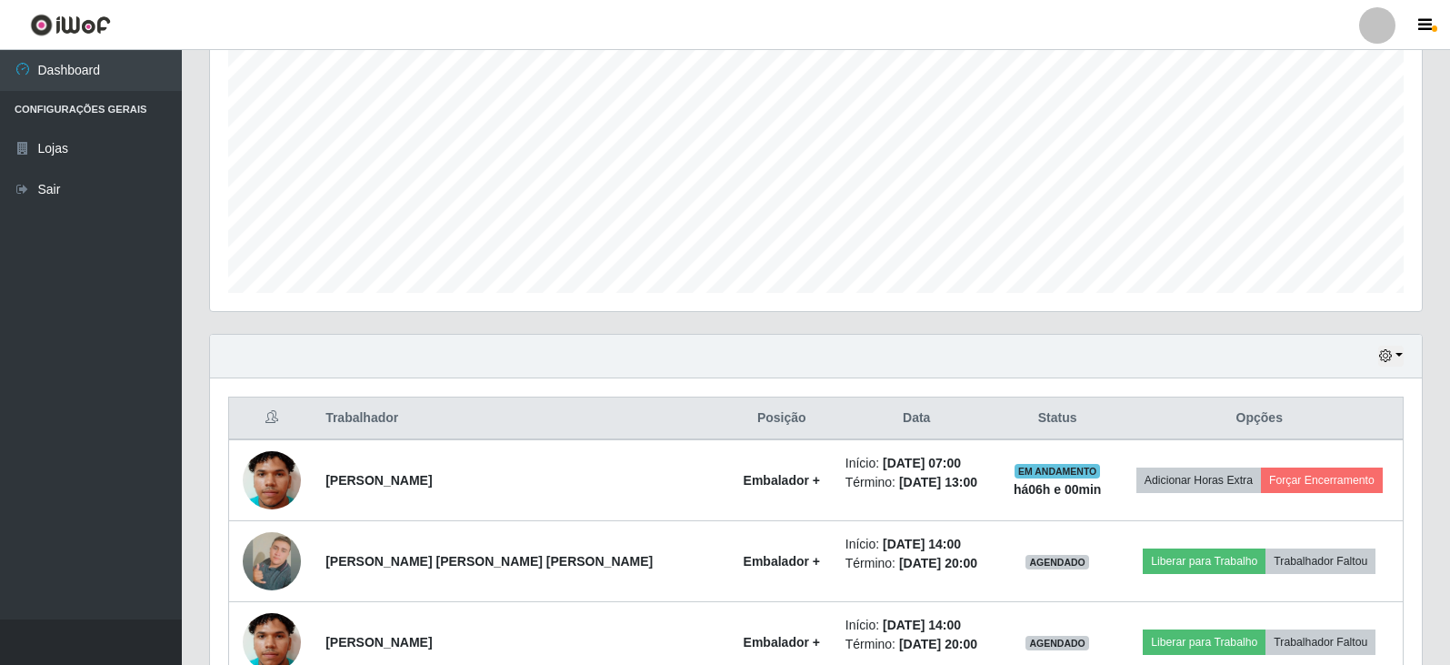
scroll to position [401, 0]
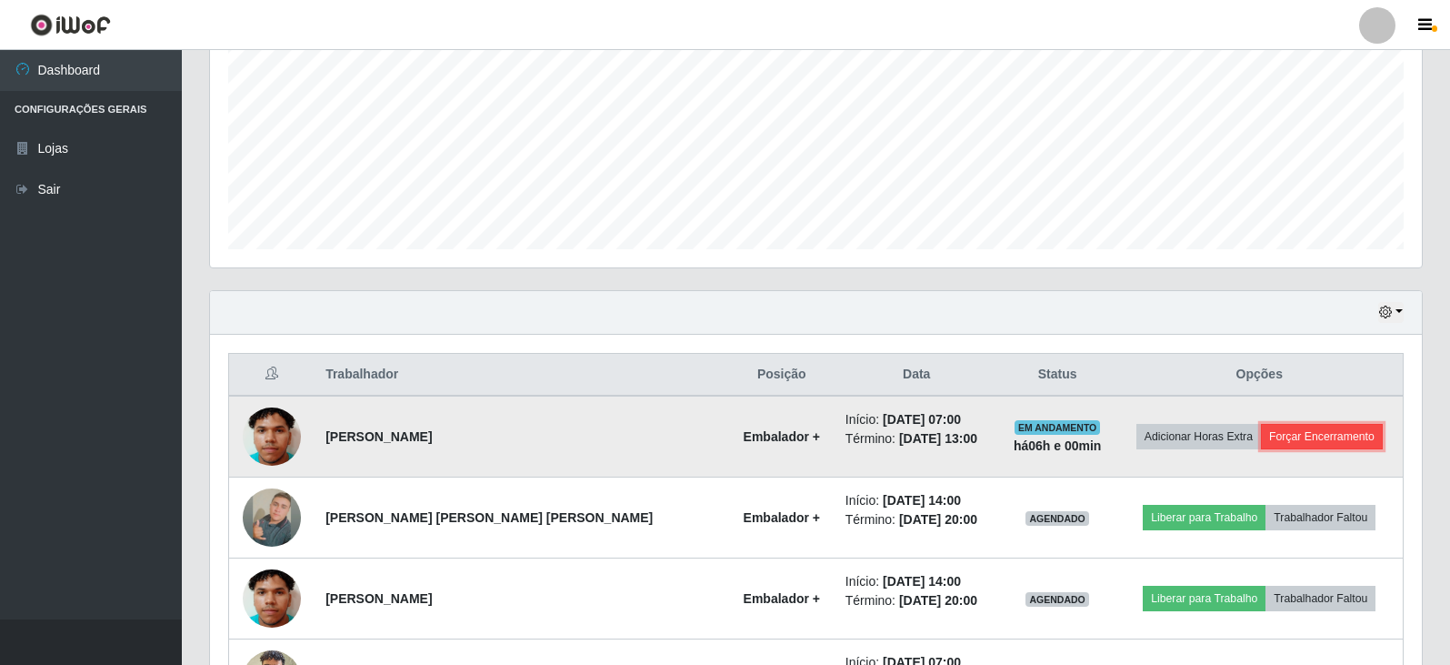
click at [1280, 435] on button "Forçar Encerramento" at bounding box center [1322, 436] width 122 height 25
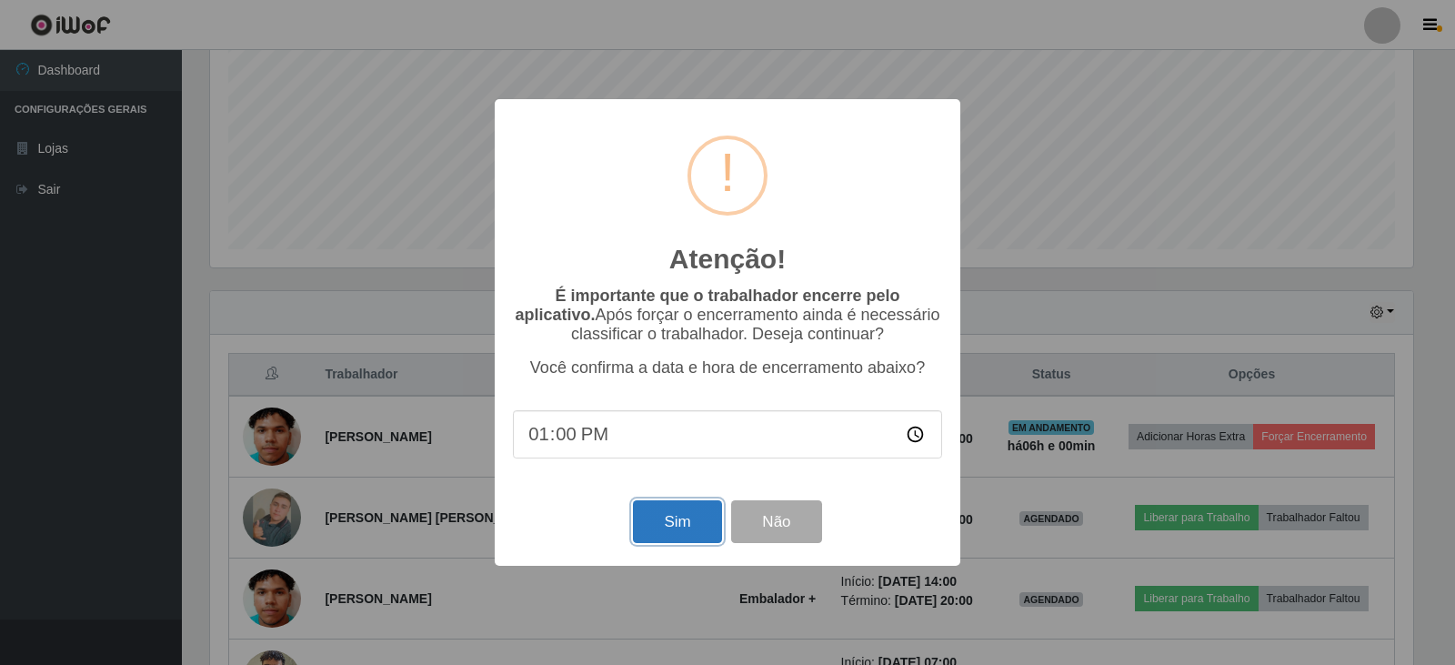
click at [686, 529] on button "Sim" at bounding box center [677, 521] width 88 height 43
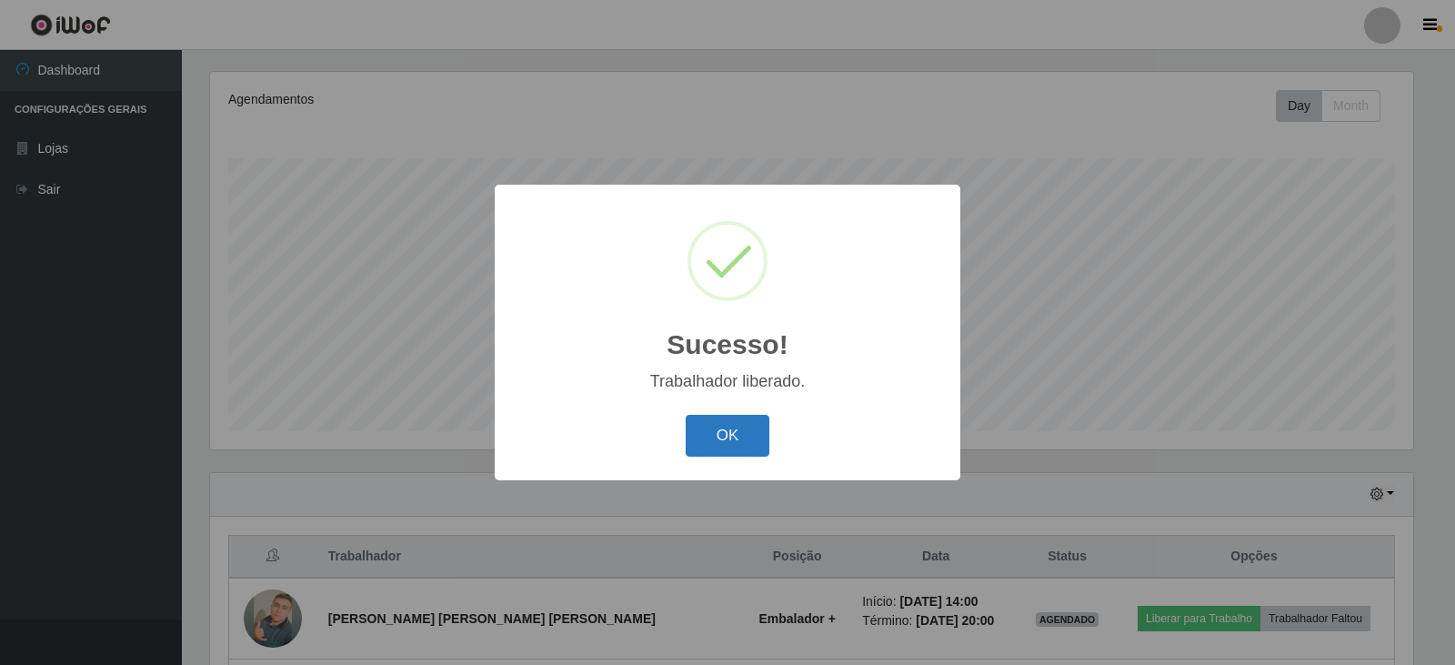
click at [718, 440] on button "OK" at bounding box center [728, 436] width 85 height 43
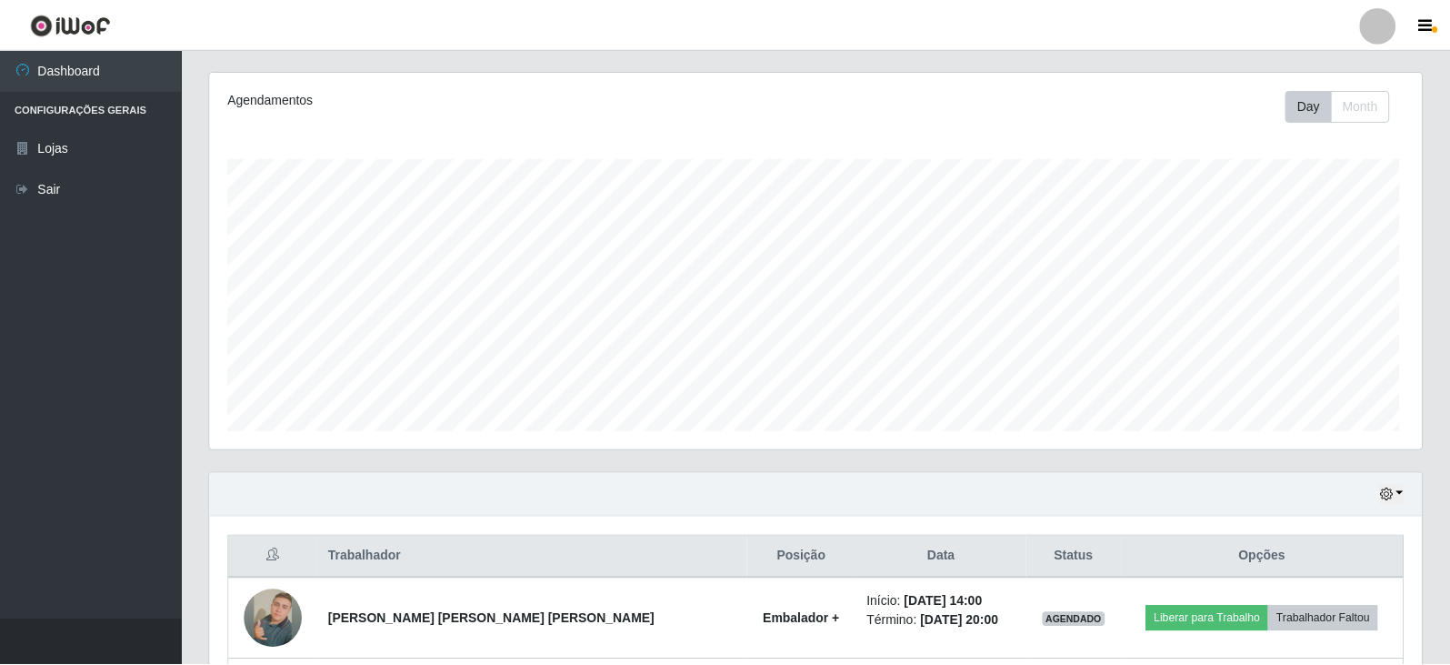
scroll to position [377, 1212]
